Goal: Information Seeking & Learning: Learn about a topic

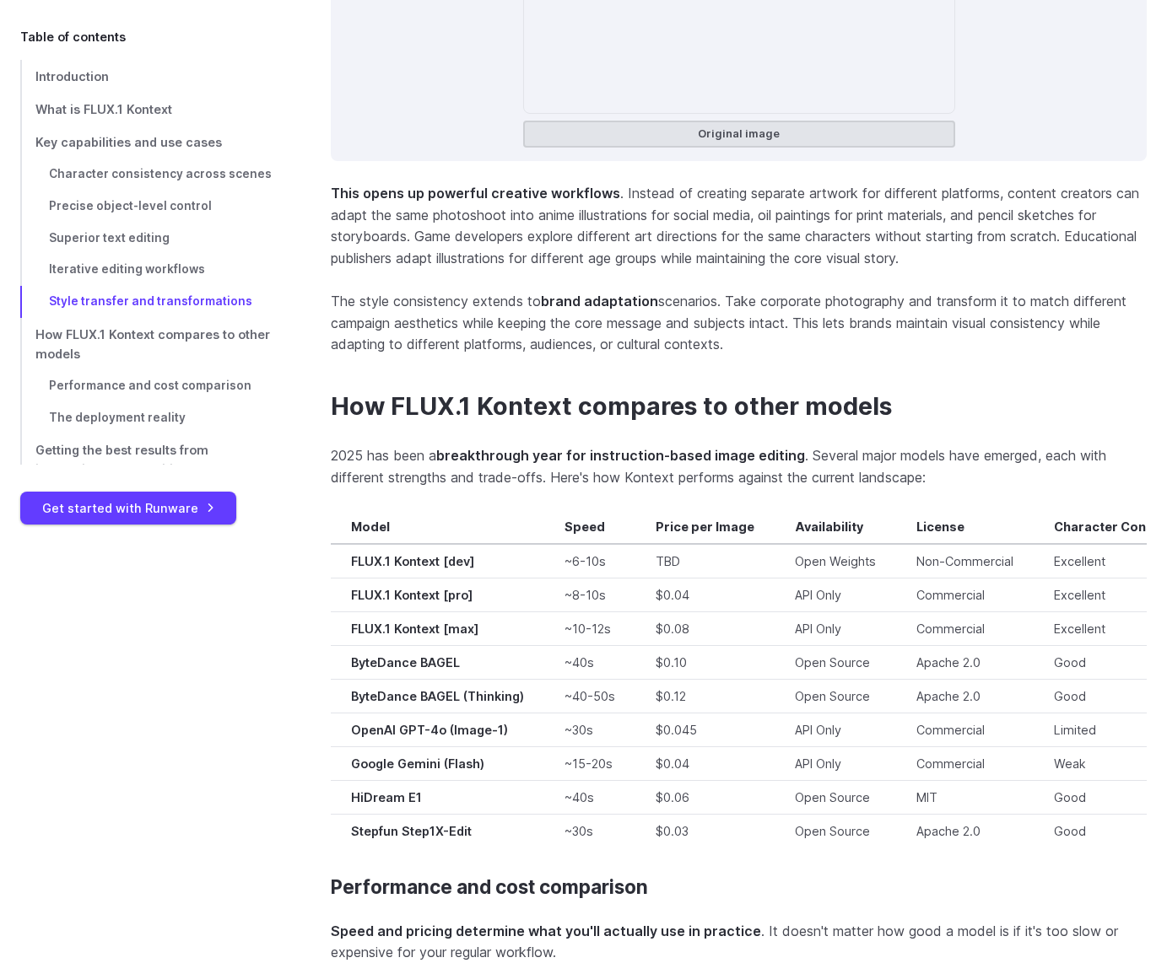
scroll to position [11630, 0]
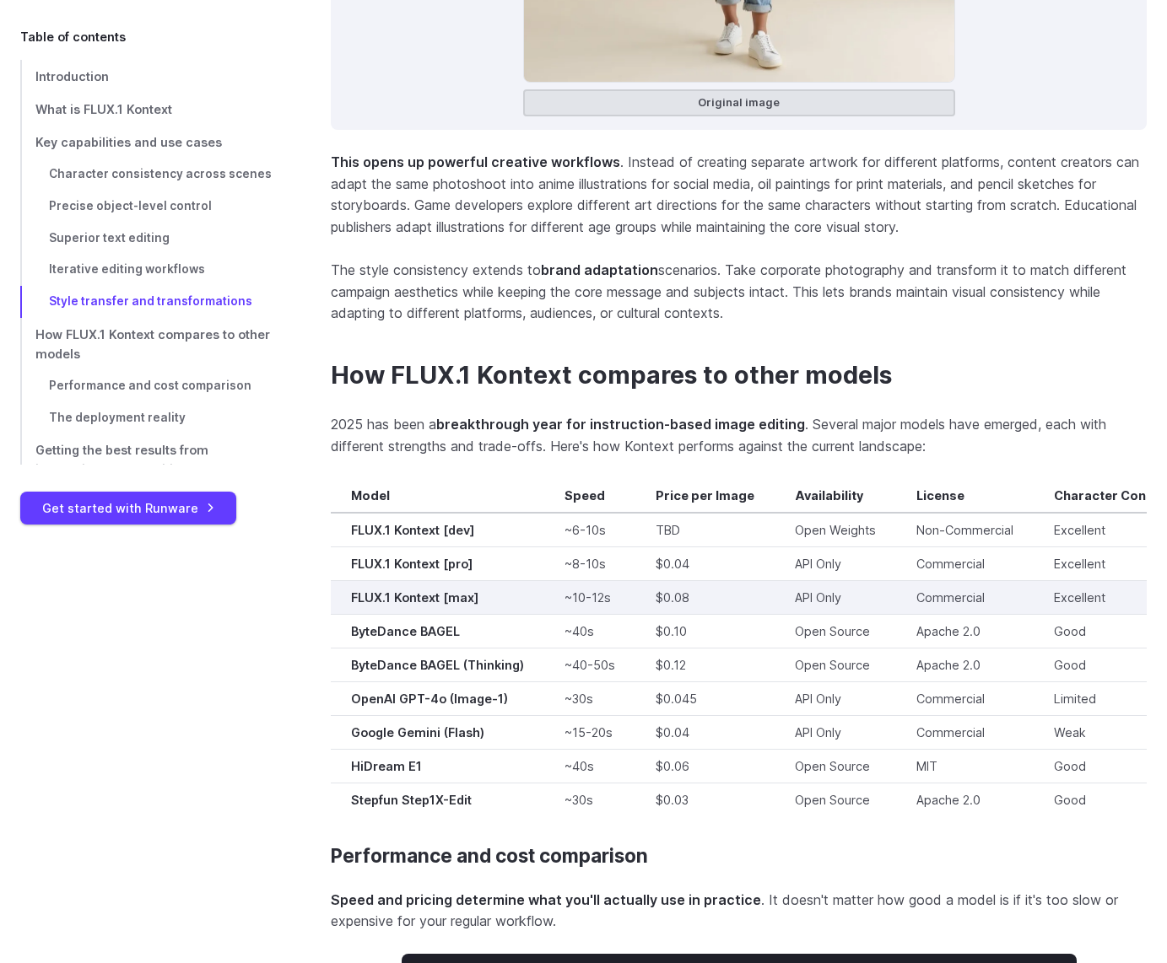
click at [631, 584] on td "~10-12s" at bounding box center [589, 598] width 91 height 34
click at [448, 596] on td "FLUX.1 Kontext [max]" at bounding box center [437, 598] width 213 height 34
click at [441, 590] on strong "FLUX.1 Kontext [max]" at bounding box center [414, 597] width 127 height 14
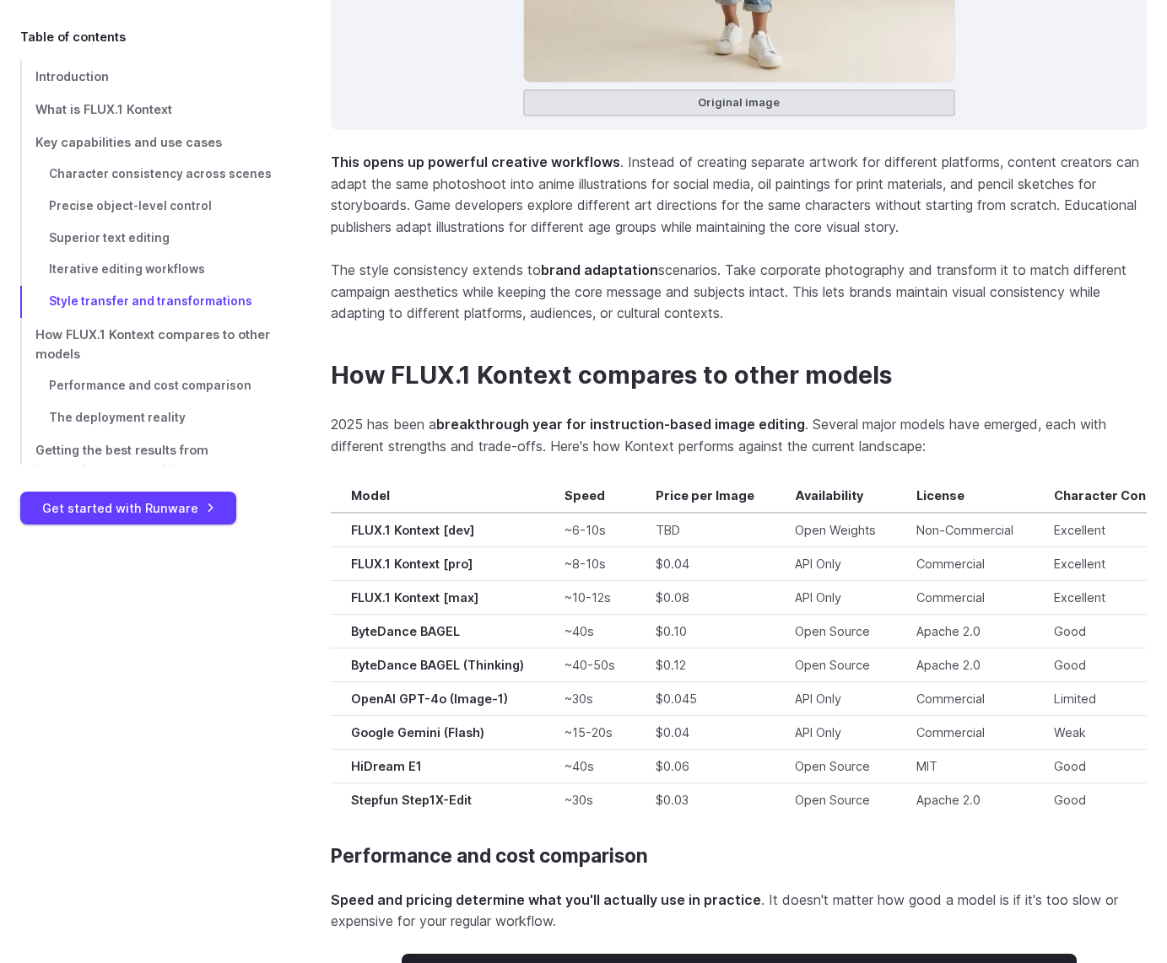
drag, startPoint x: 441, startPoint y: 585, endPoint x: 548, endPoint y: 399, distance: 215.0
click at [550, 416] on strong "breakthrough year for instruction-based image editing" at bounding box center [620, 424] width 369 height 17
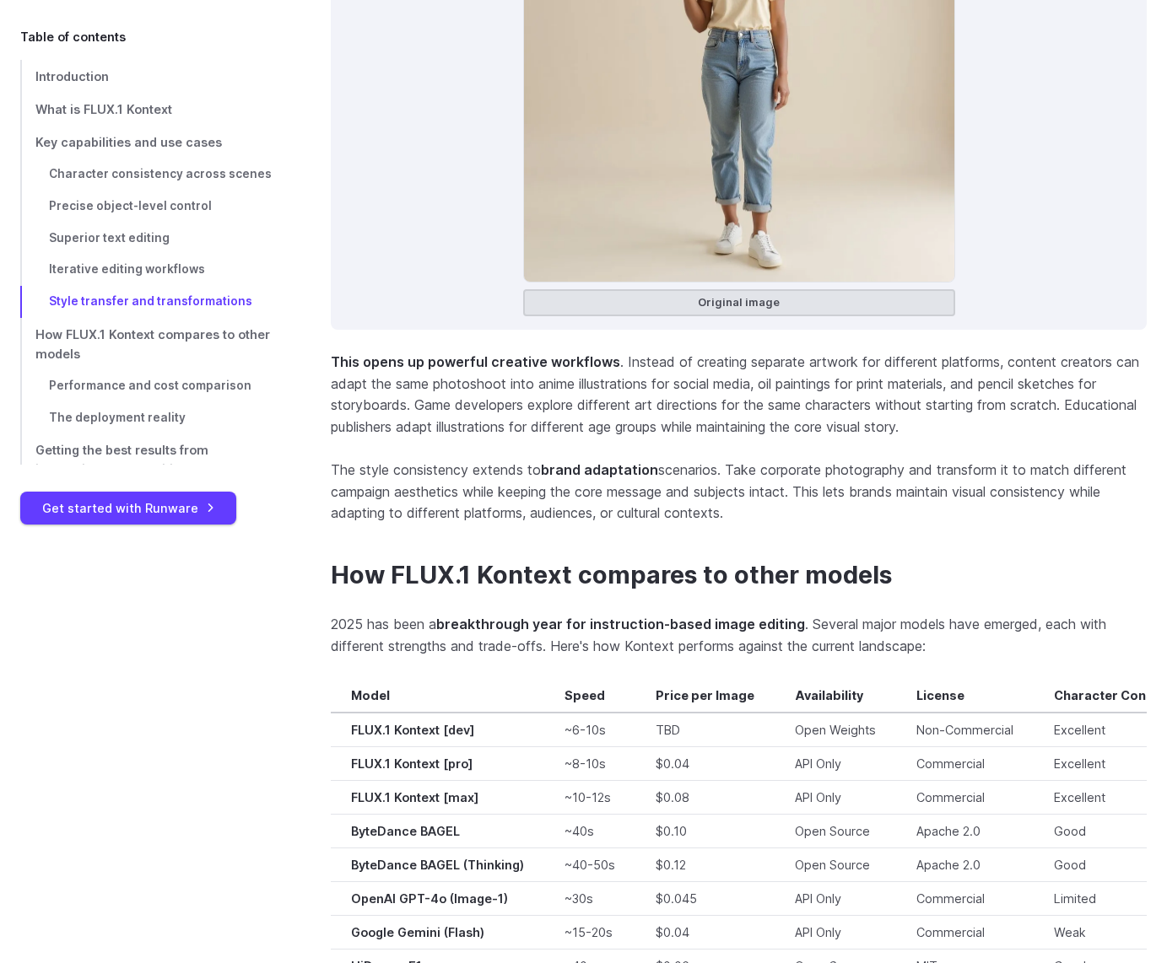
scroll to position [11433, 0]
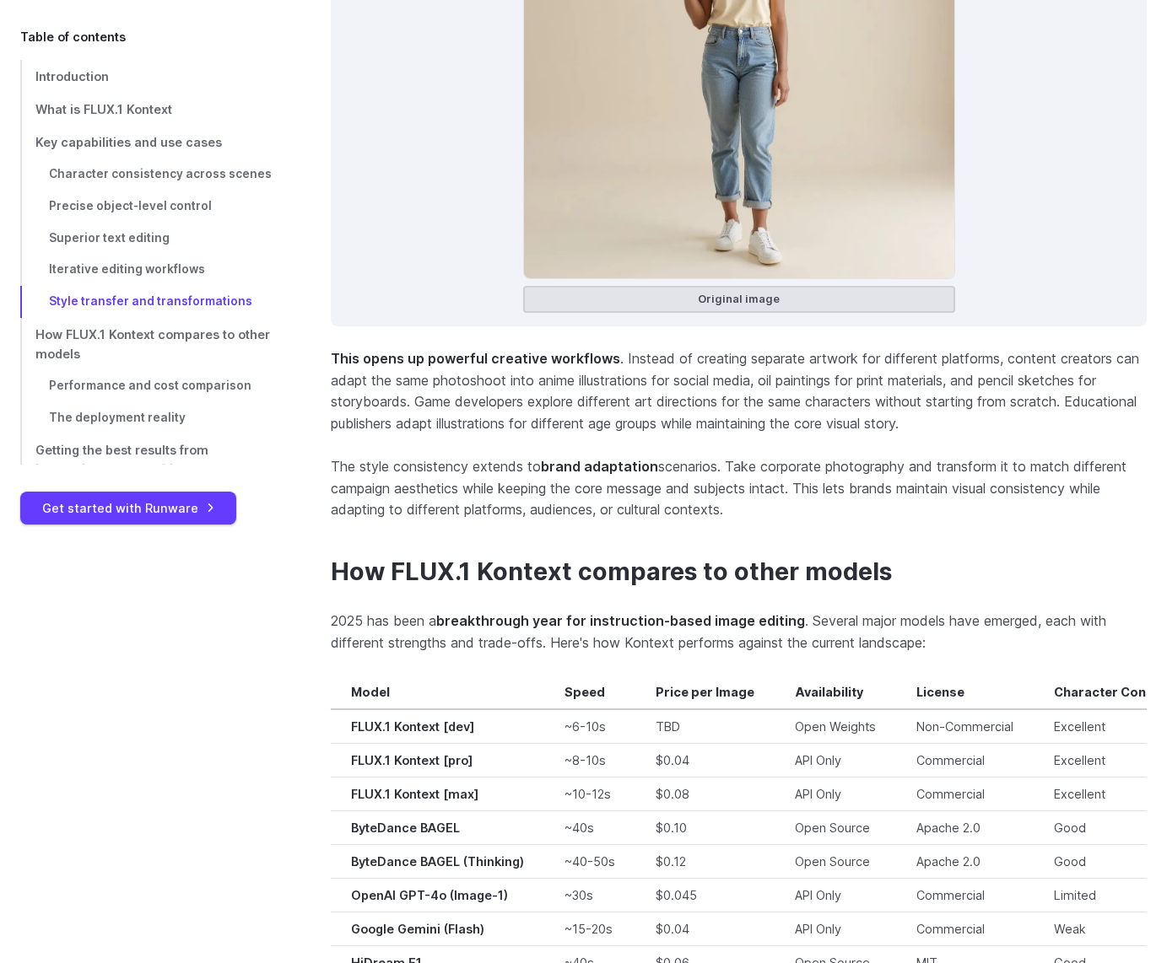
click at [429, 493] on p "The style consistency extends to brand adaptation scenarios. Take corporate pho…" at bounding box center [739, 488] width 816 height 65
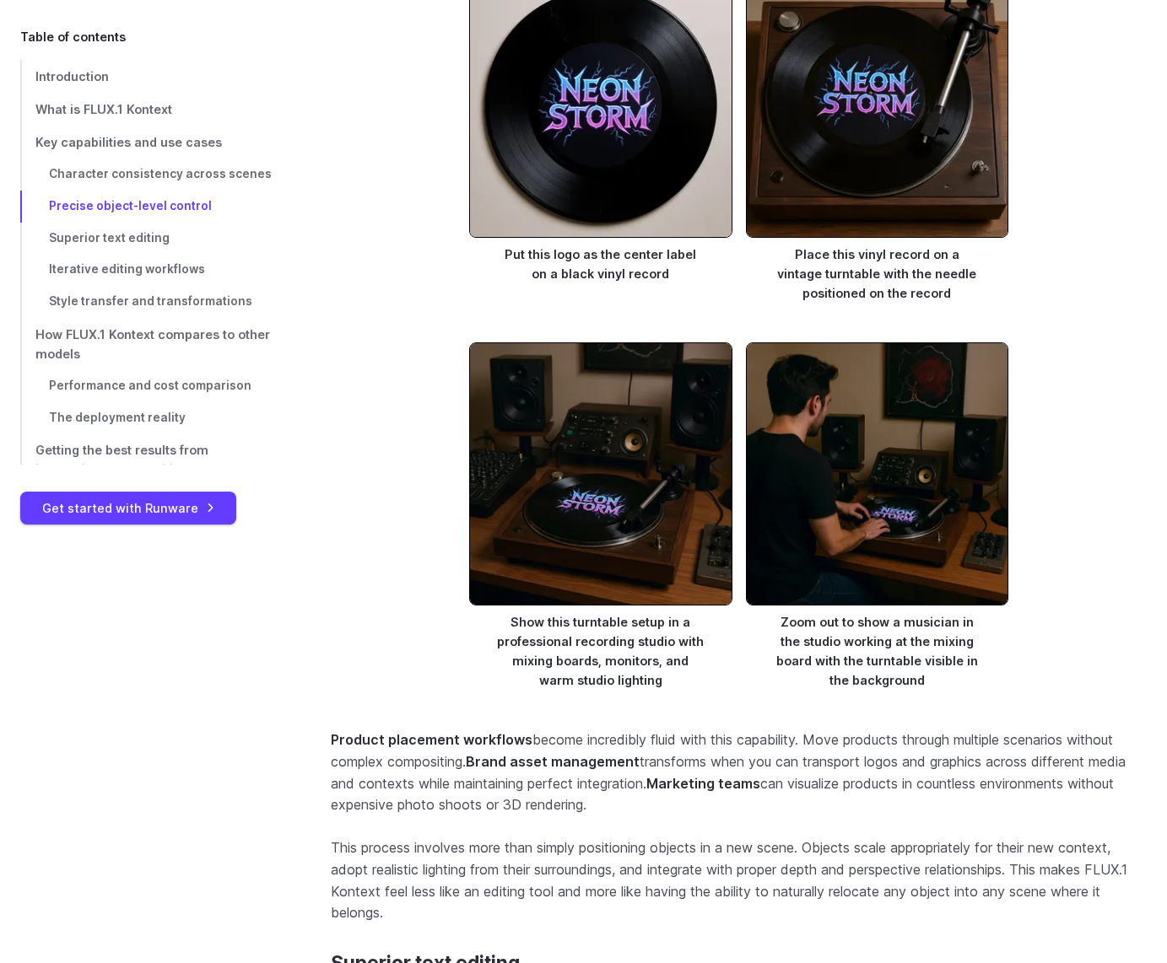
scroll to position [6400, 0]
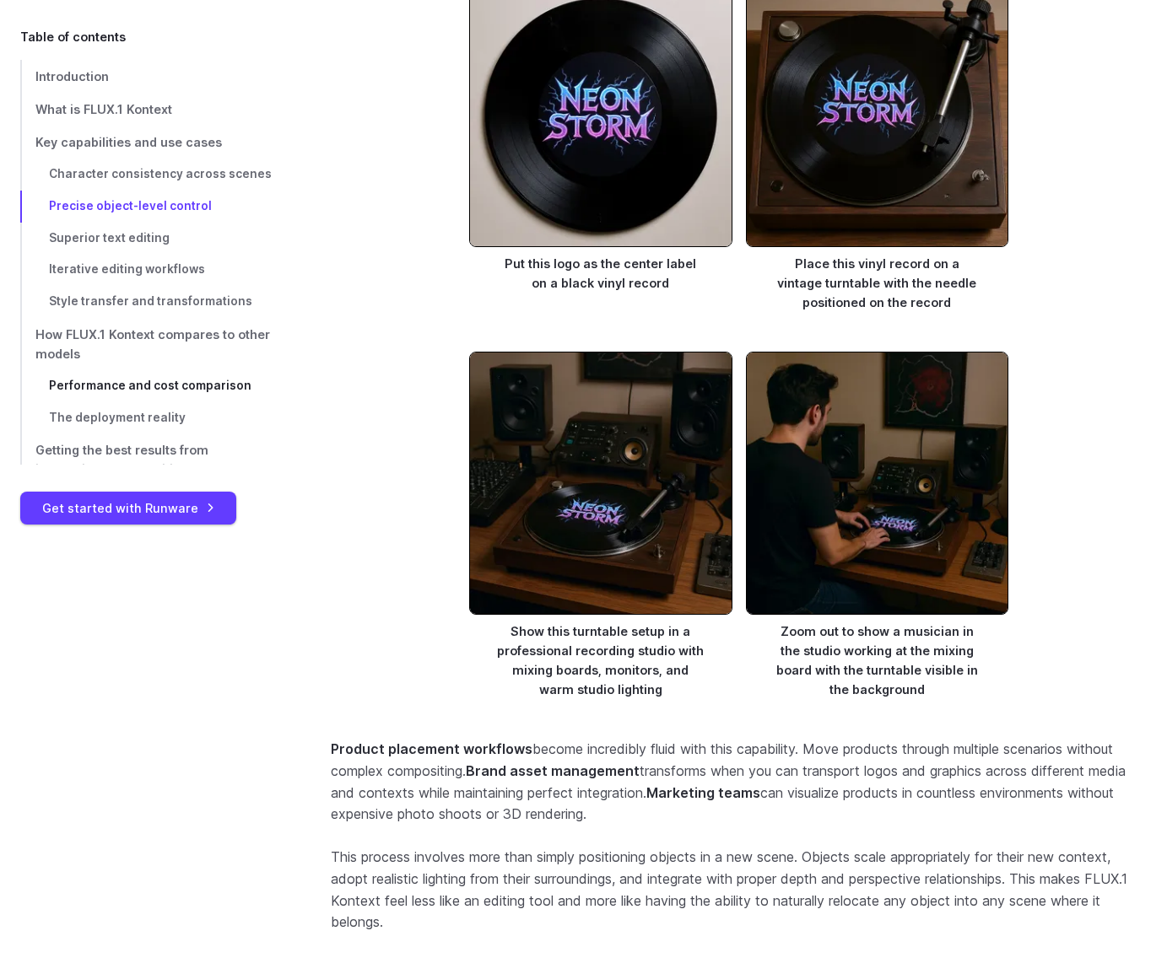
click at [106, 390] on span "Performance and cost comparison" at bounding box center [150, 385] width 202 height 13
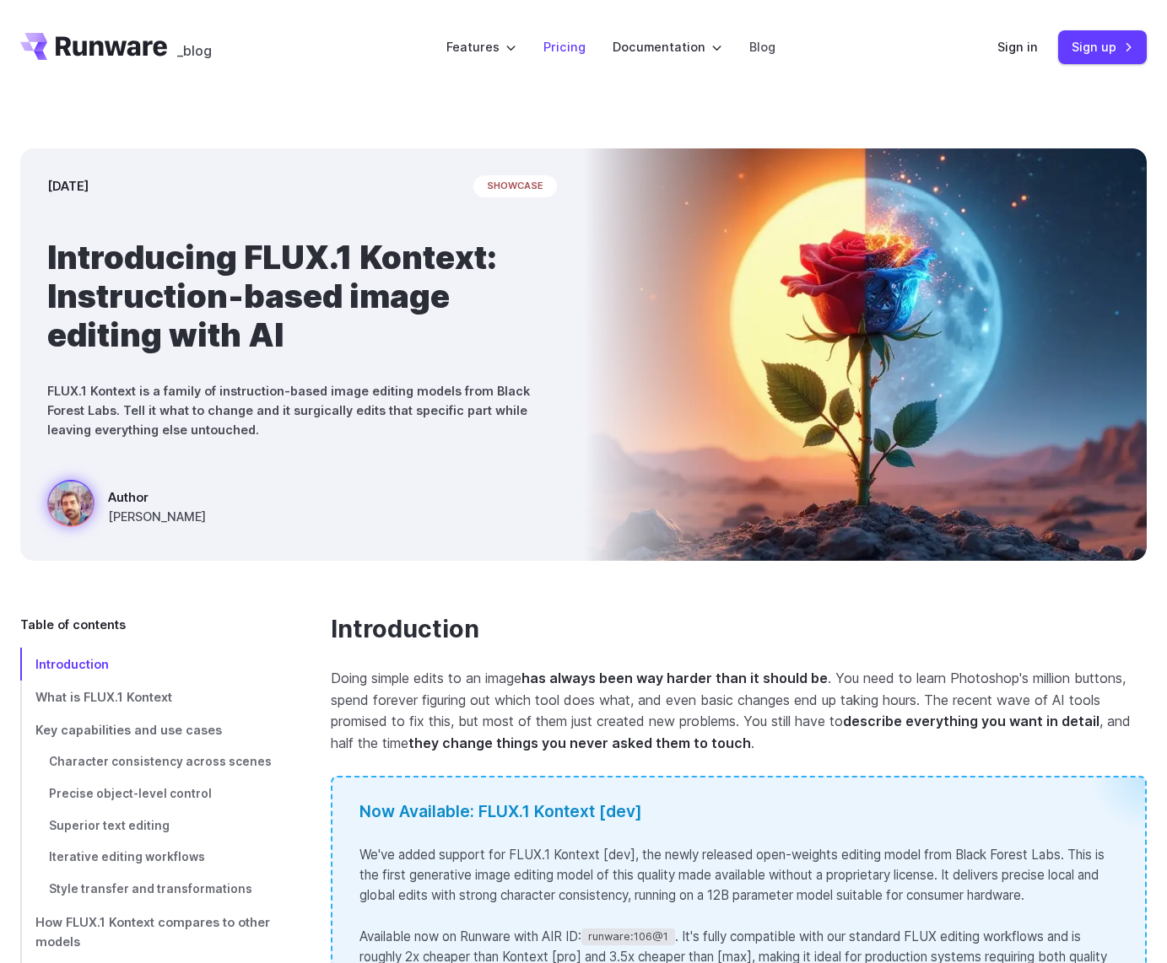
click at [555, 48] on link "Pricing" at bounding box center [564, 46] width 42 height 19
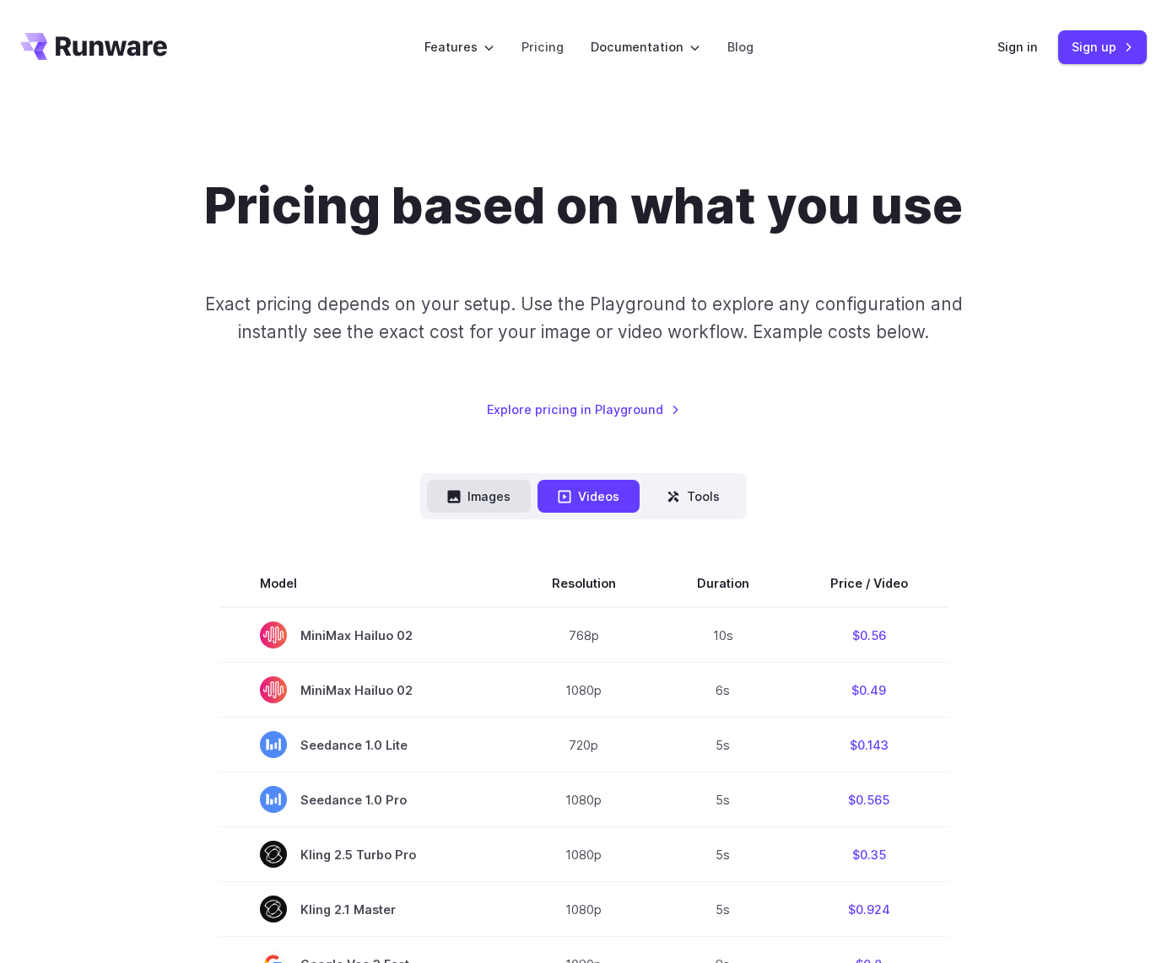
click at [476, 493] on button "Images" at bounding box center [479, 496] width 104 height 33
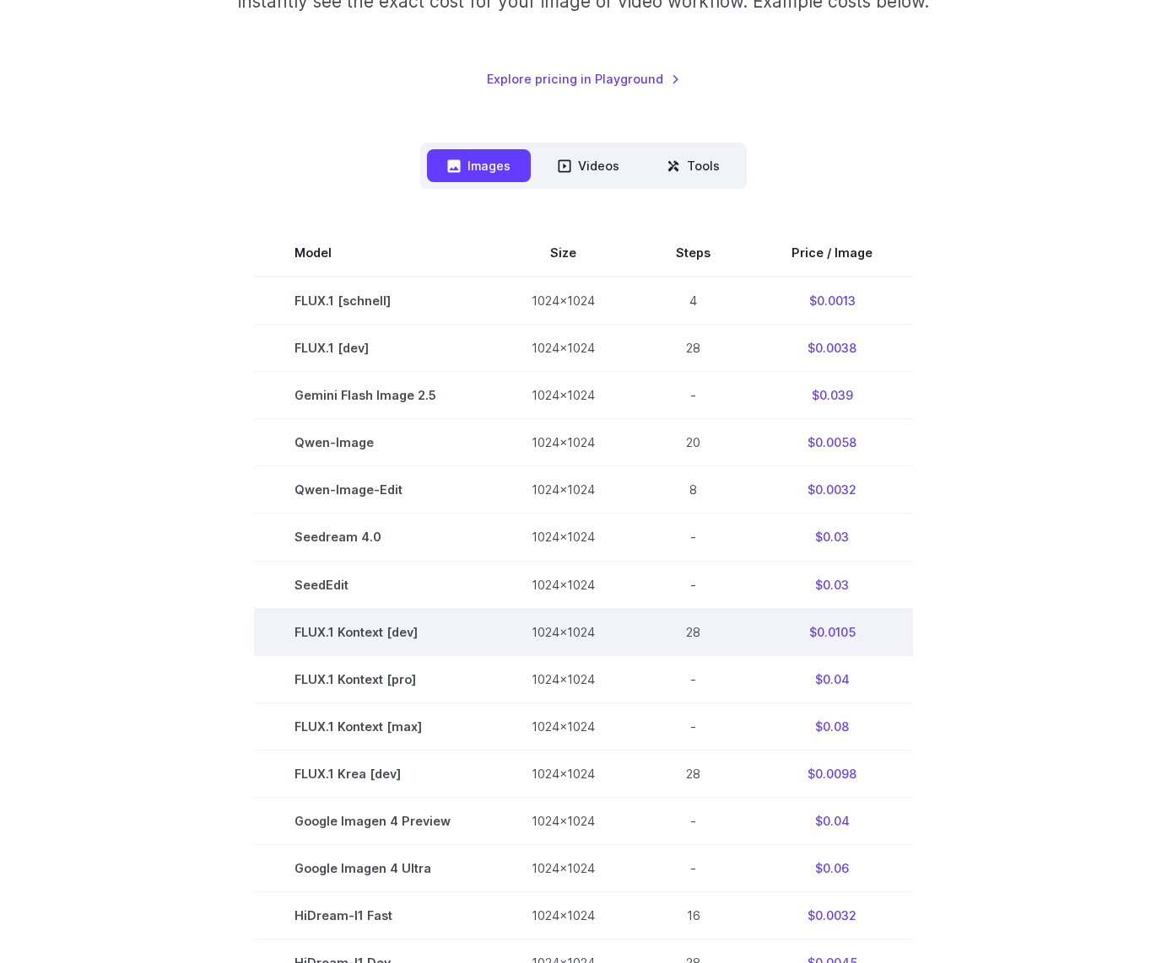
scroll to position [337, 0]
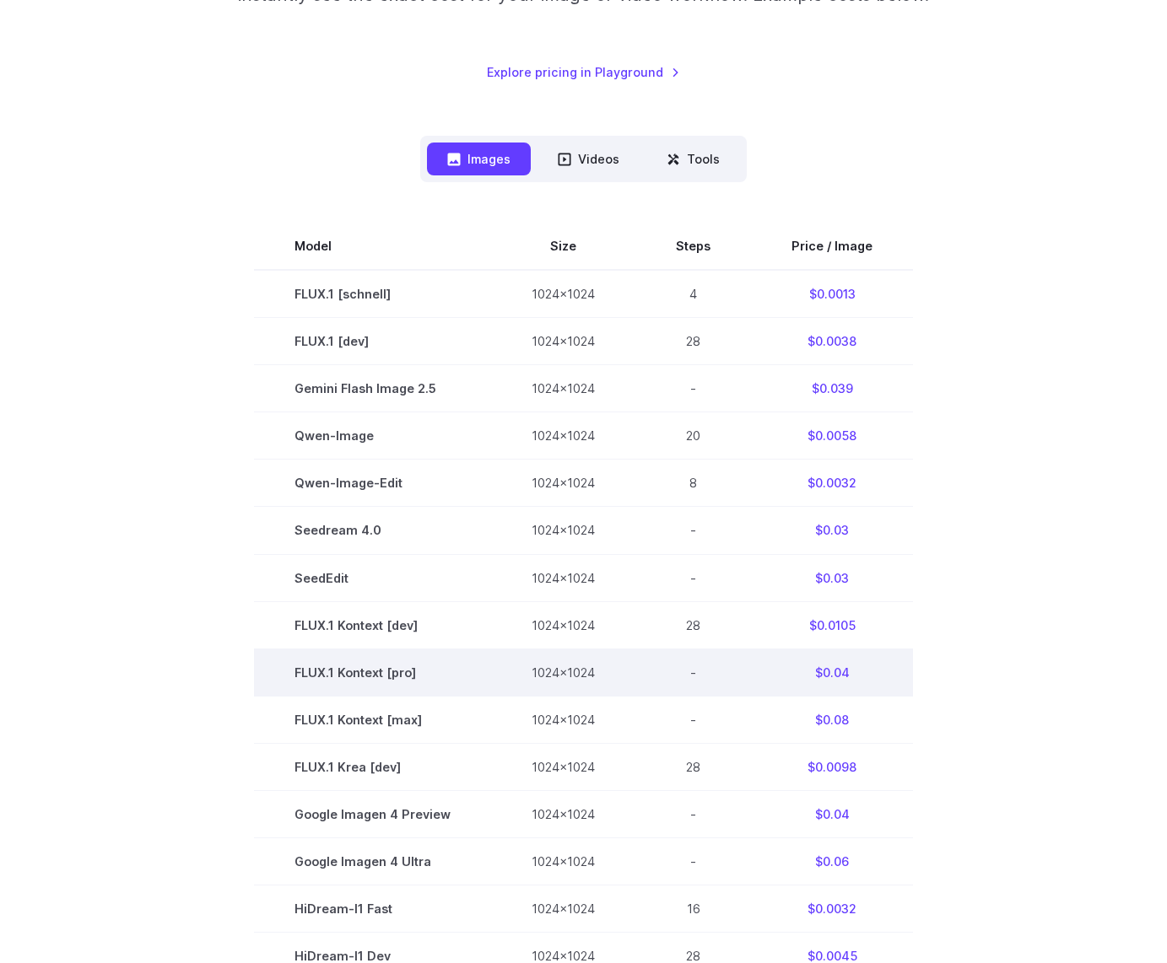
click at [382, 674] on td "FLUX.1 Kontext [pro]" at bounding box center [372, 672] width 237 height 47
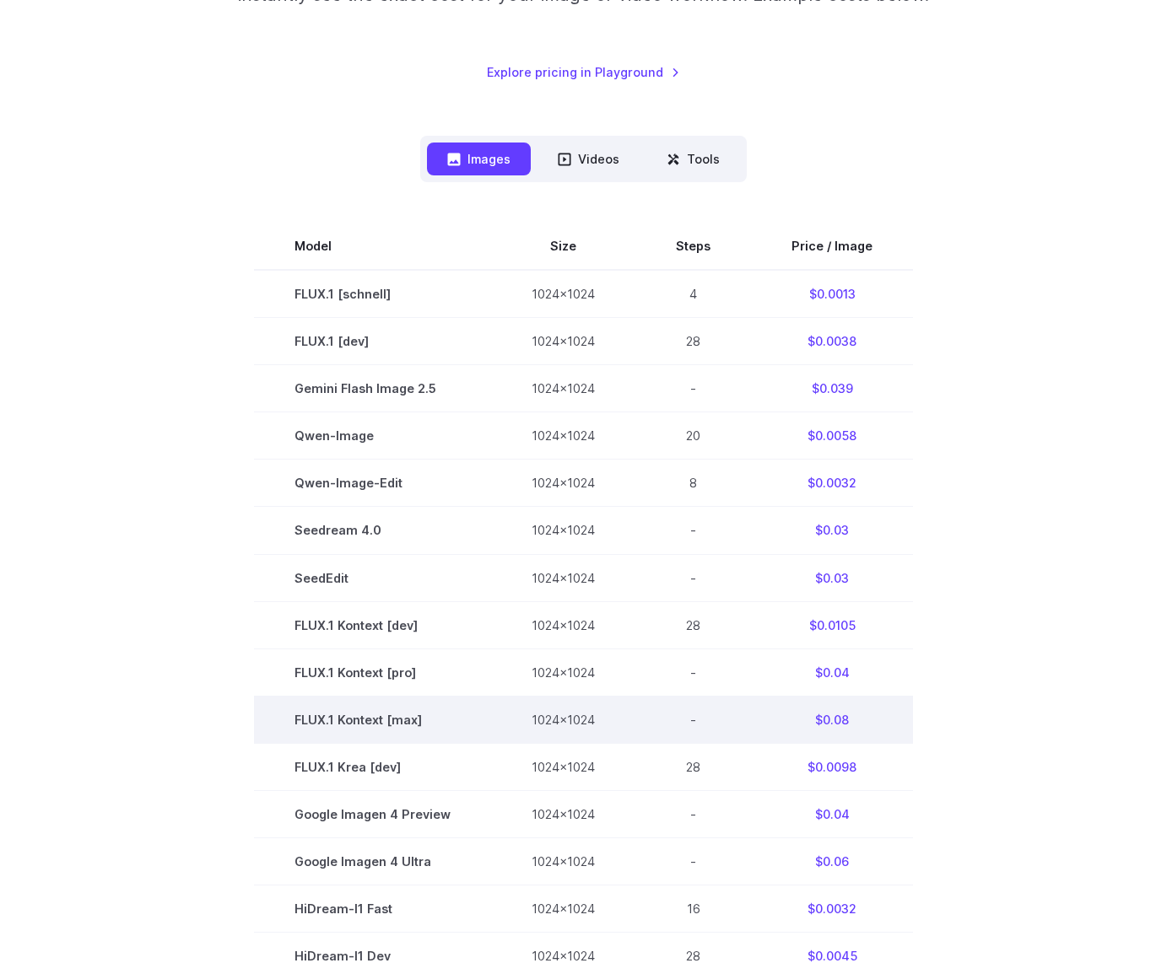
click at [376, 726] on td "FLUX.1 Kontext [max]" at bounding box center [372, 719] width 237 height 47
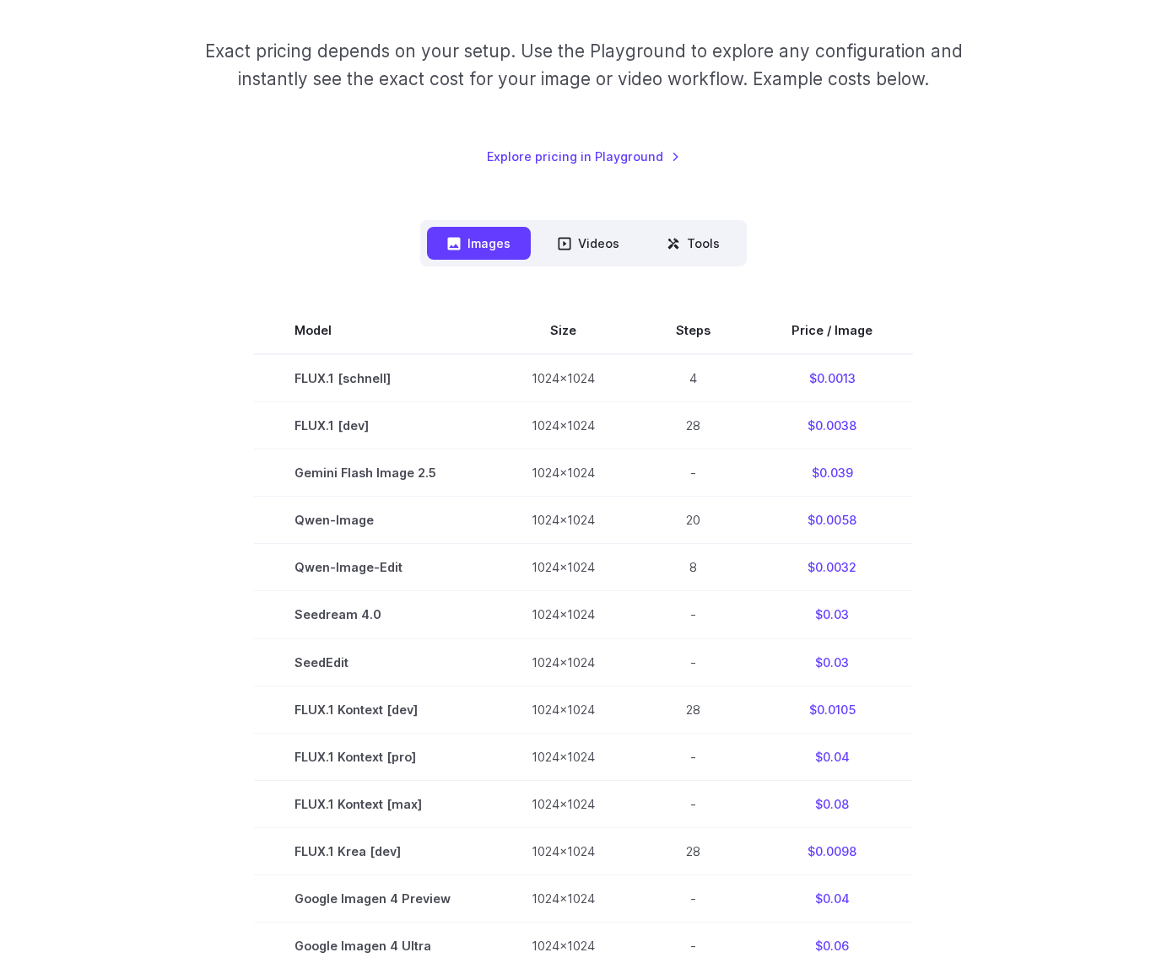
scroll to position [0, 0]
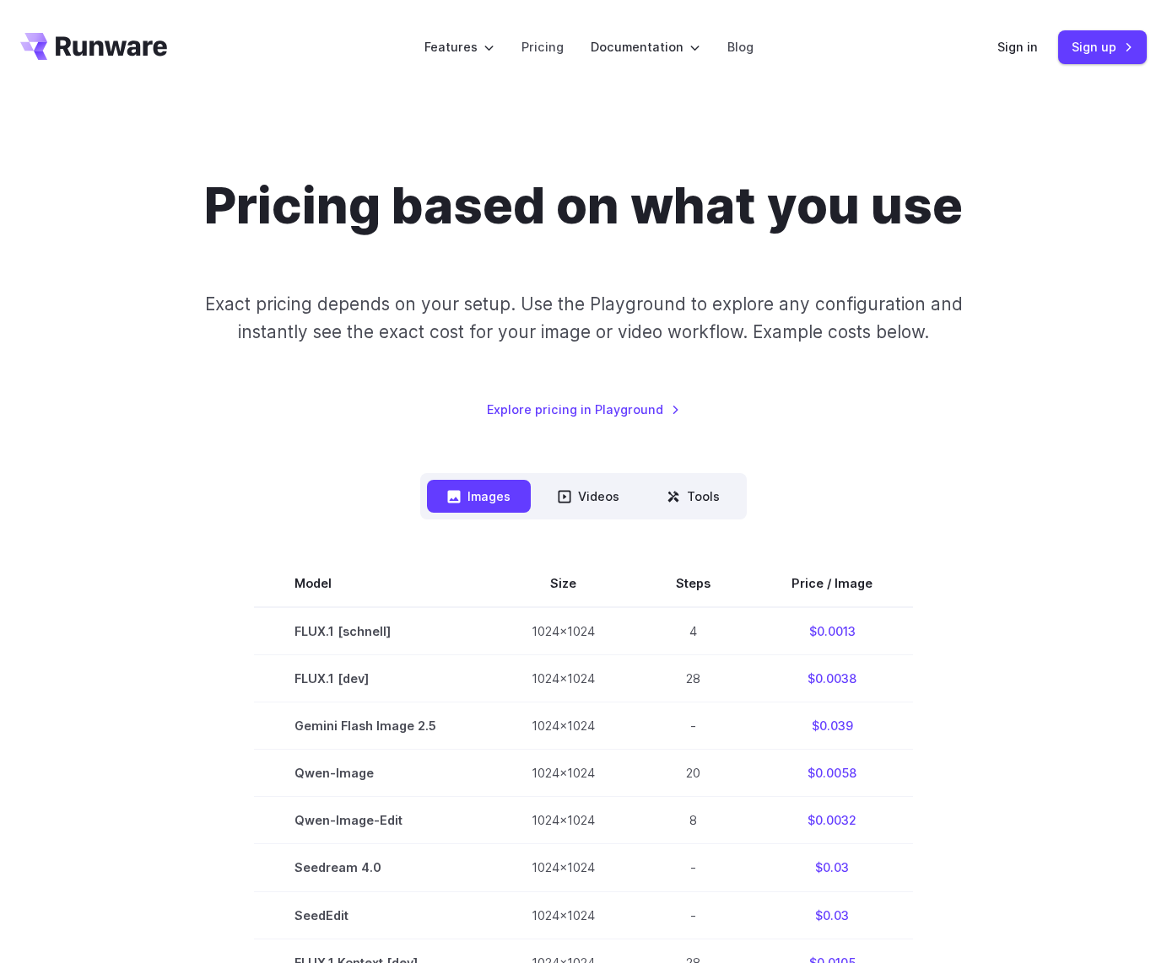
click at [344, 65] on header "Features Tasks Image generation Video generation Sonic Inference Engine™ Models…" at bounding box center [583, 47] width 1167 height 94
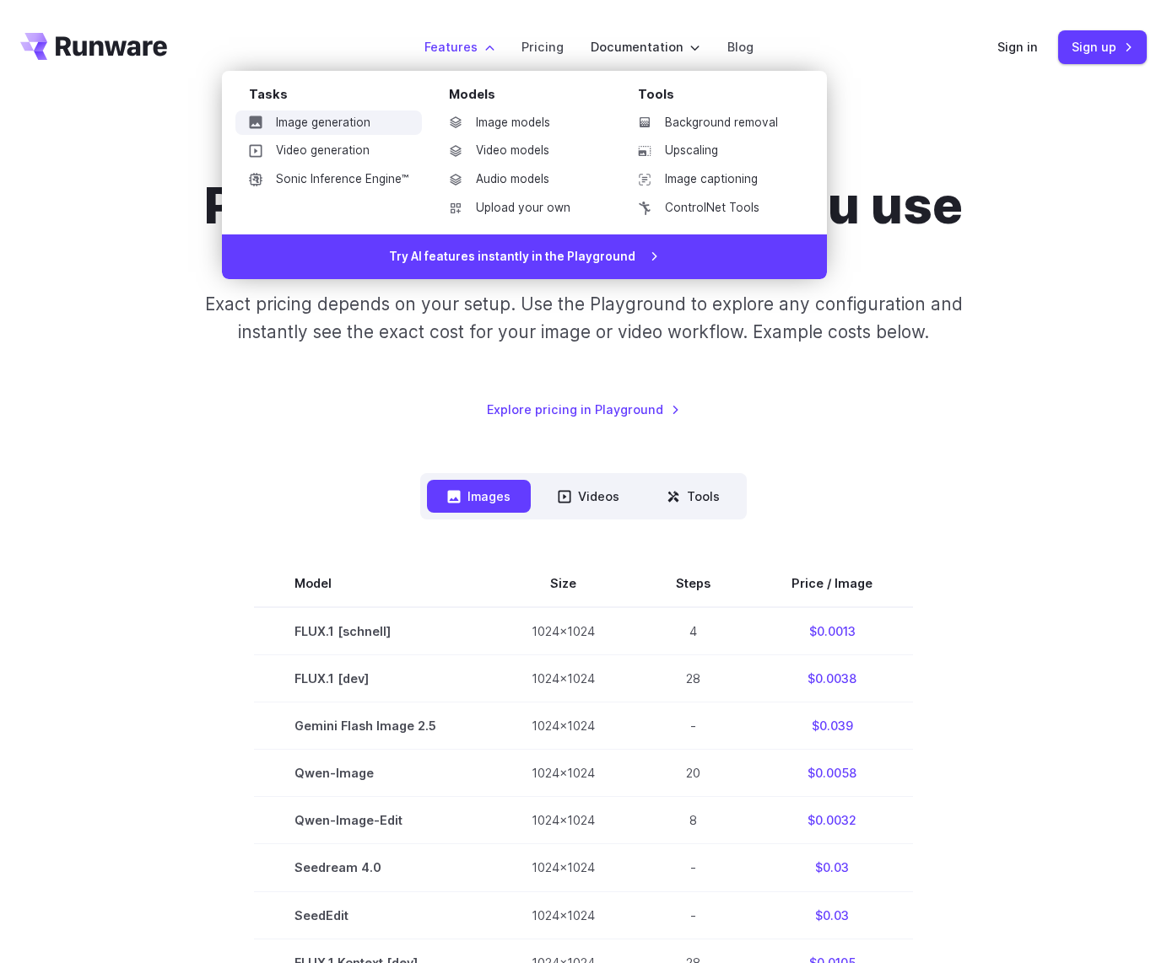
click at [303, 124] on link "Image generation" at bounding box center [328, 122] width 186 height 25
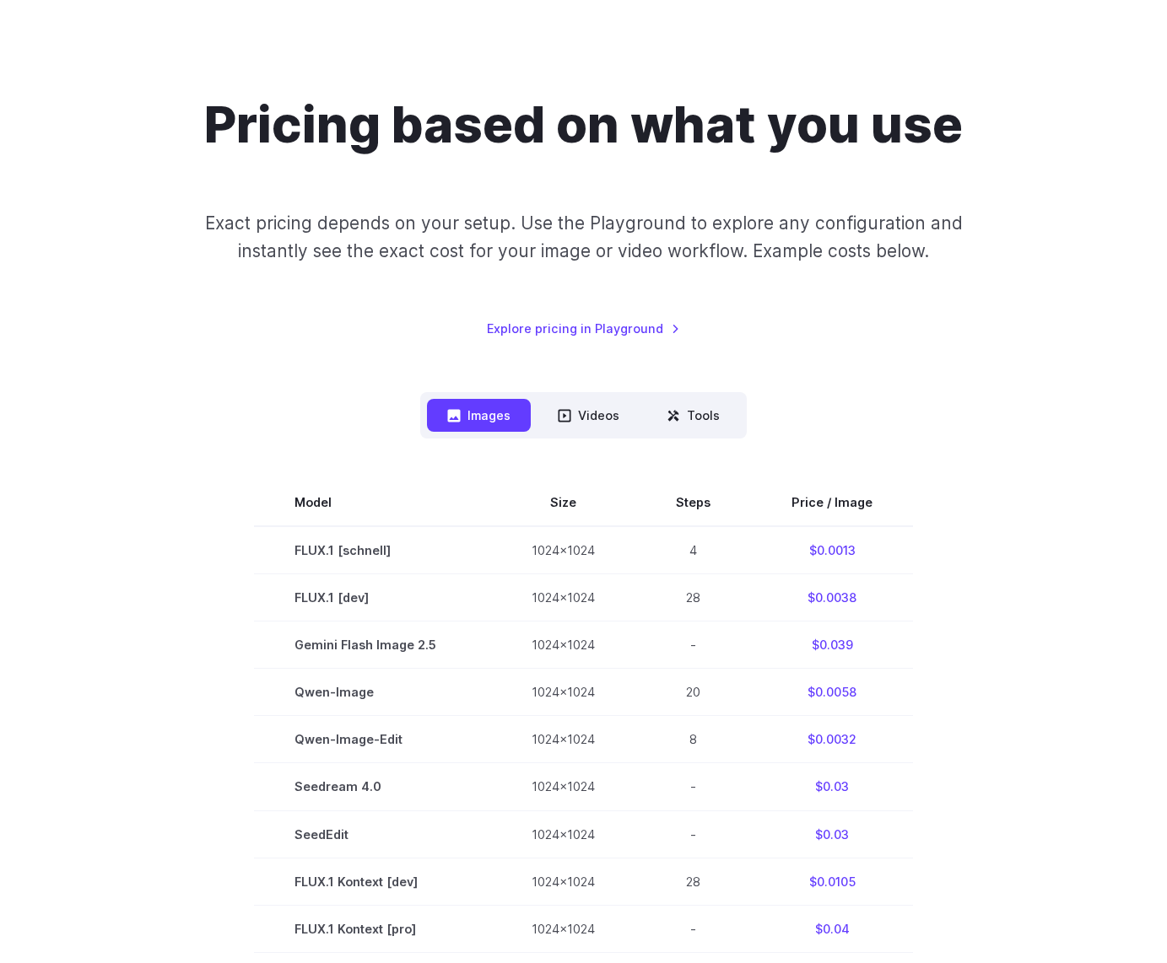
scroll to position [84, 0]
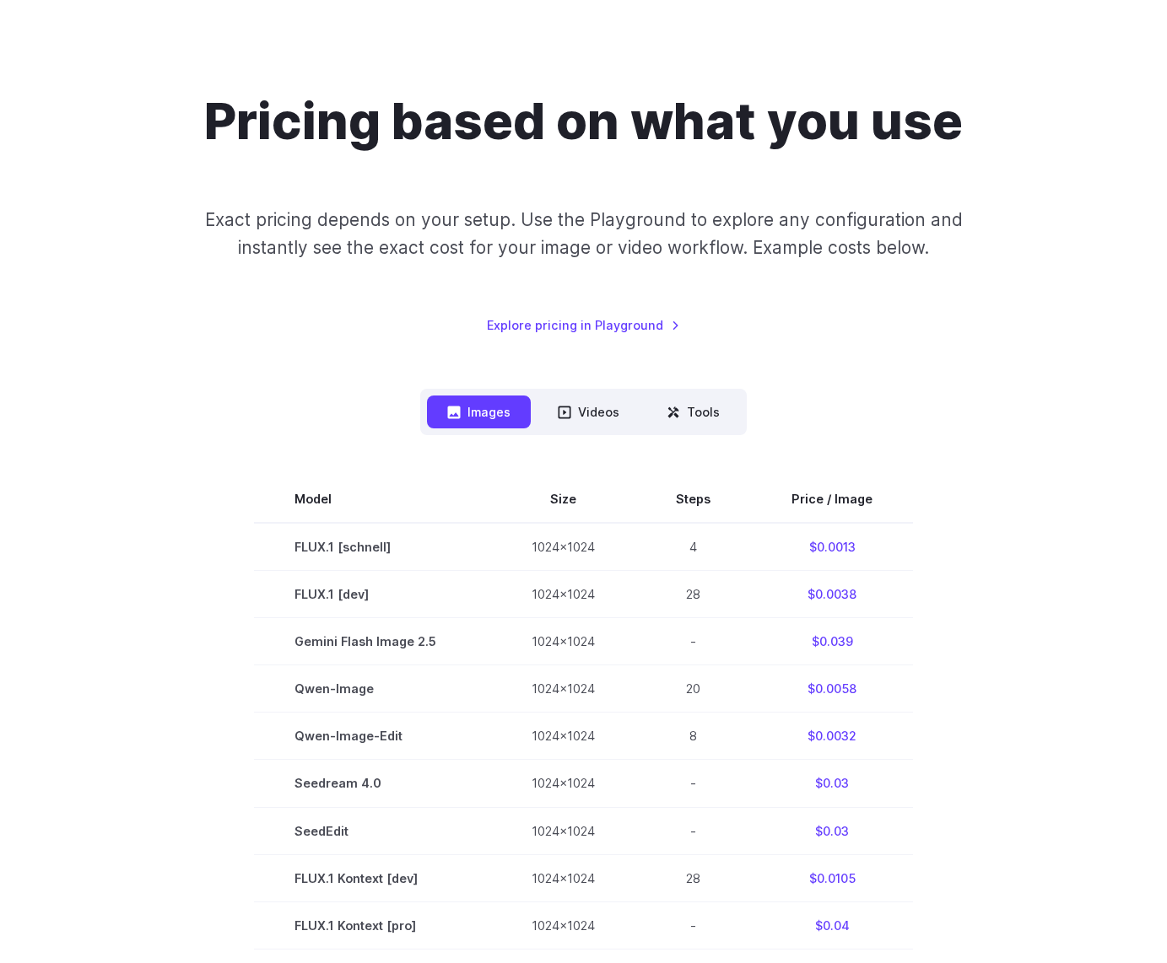
drag, startPoint x: 232, startPoint y: 226, endPoint x: 258, endPoint y: 73, distance: 155.7
click at [232, 226] on p "Exact pricing depends on your setup. Use the Playground to explore any configur…" at bounding box center [583, 234] width 789 height 57
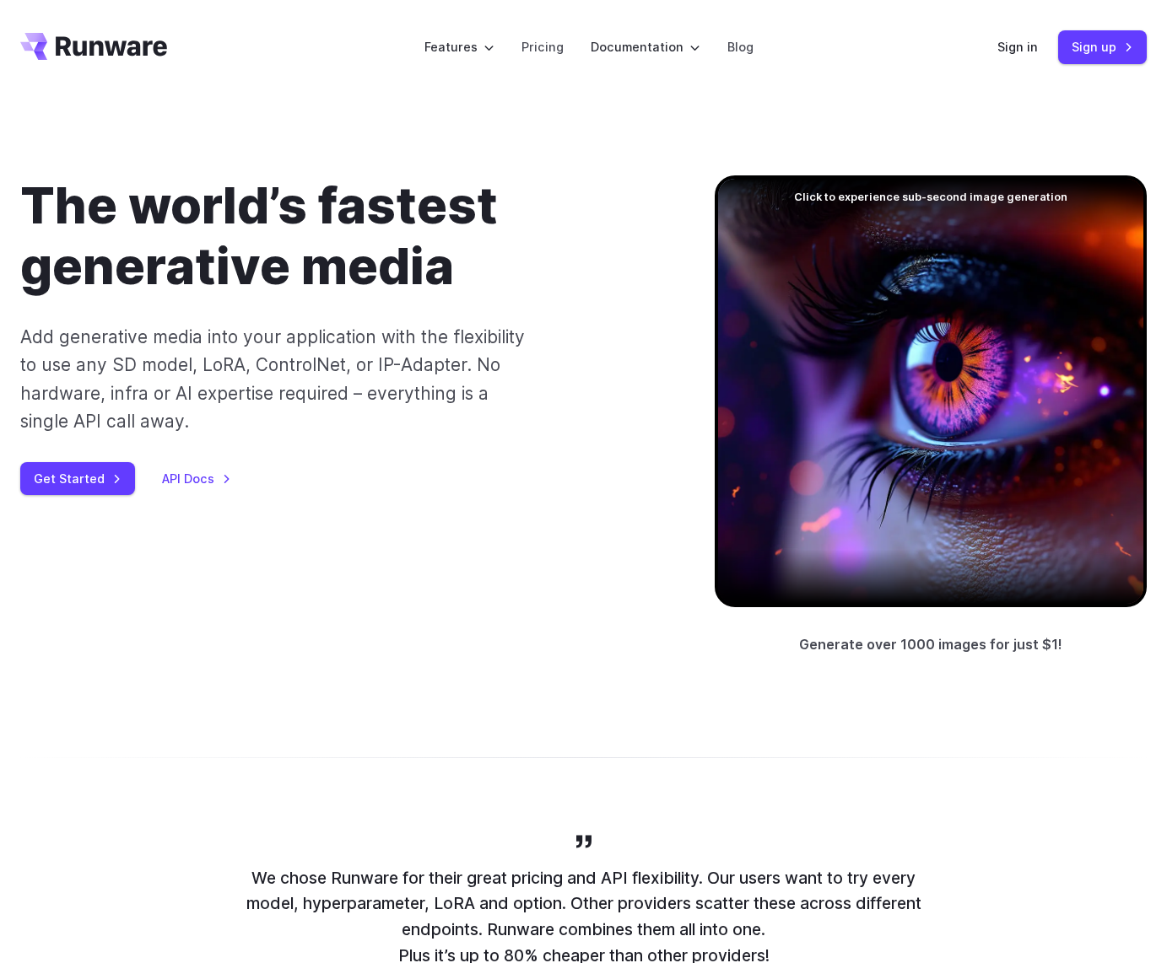
click at [337, 519] on div "The world’s fastest generative media Add generative media into your application…" at bounding box center [583, 415] width 1126 height 481
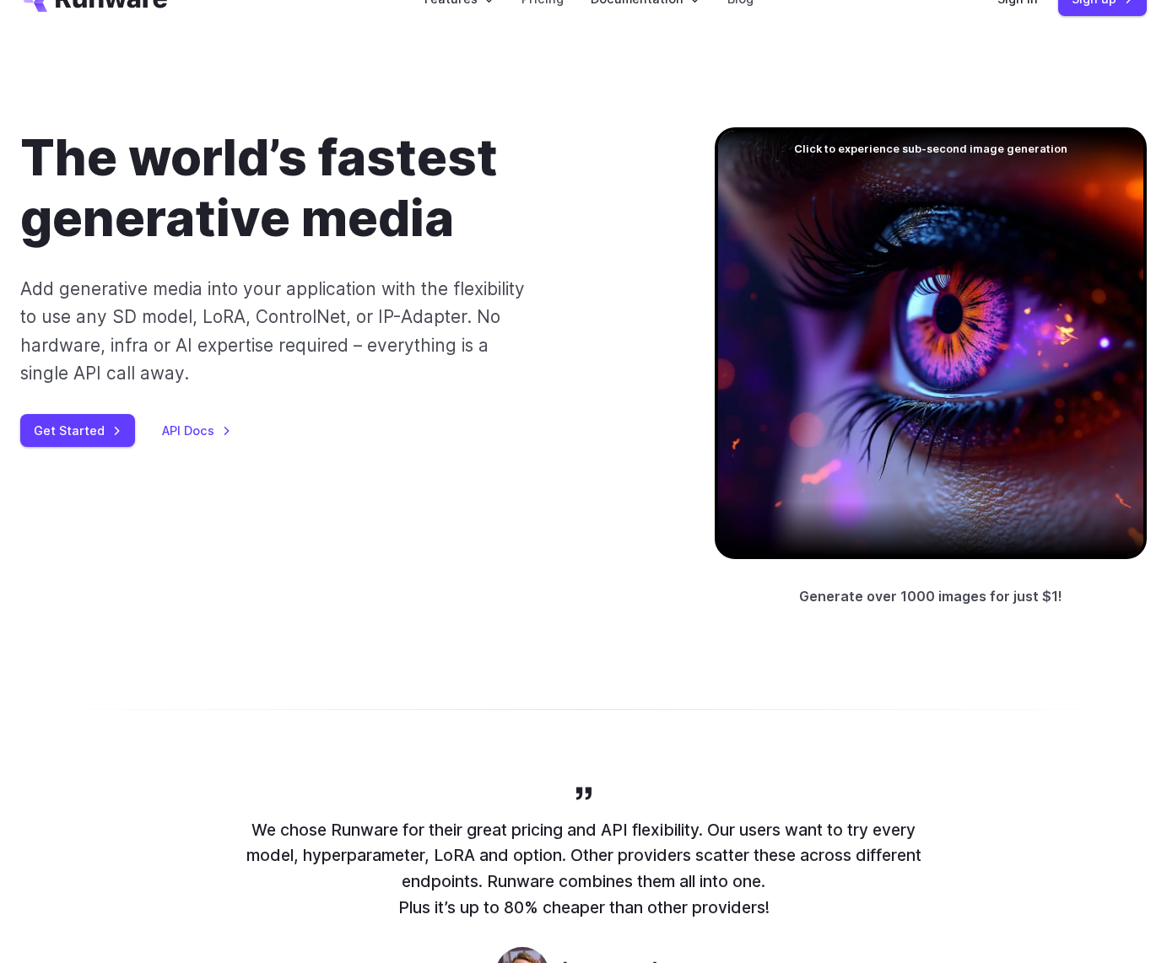
scroll to position [57, 0]
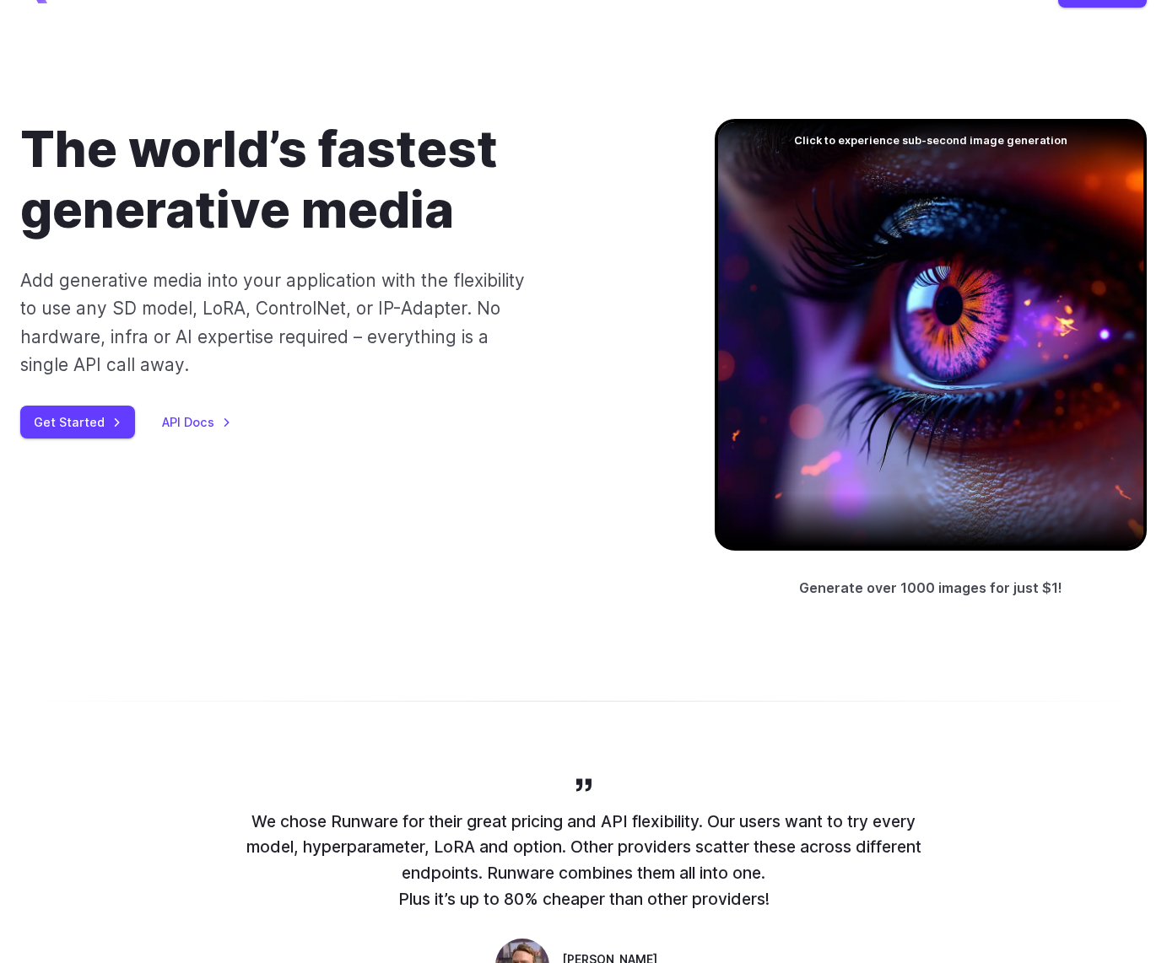
click at [294, 598] on div "The world’s fastest generative media Add generative media into your application…" at bounding box center [583, 359] width 1126 height 481
